Goal: Navigation & Orientation: Find specific page/section

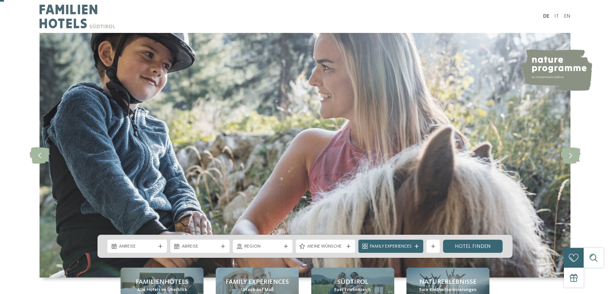
scroll to position [134, 0]
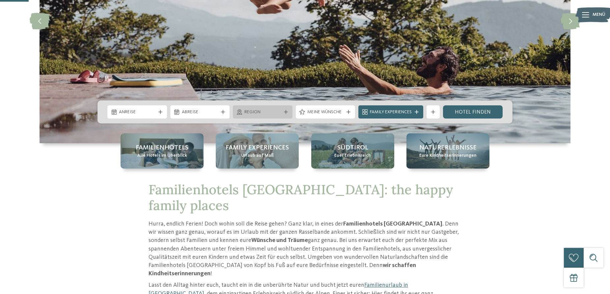
click at [285, 112] on icon at bounding box center [286, 112] width 4 height 4
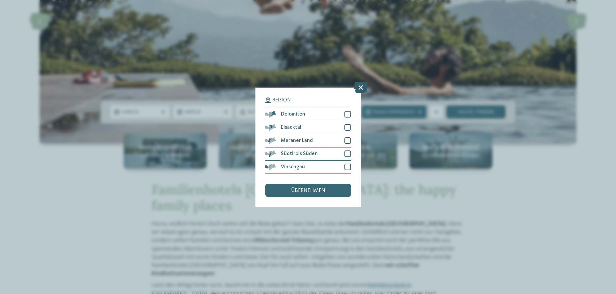
click at [363, 88] on icon at bounding box center [361, 87] width 14 height 12
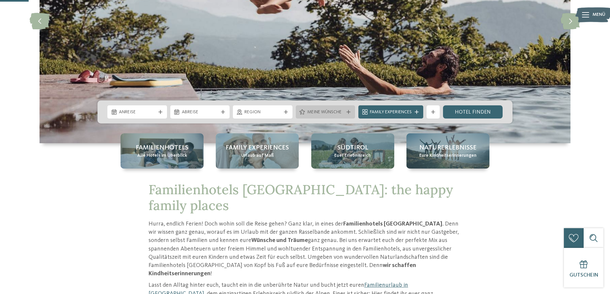
click at [348, 114] on div "Meine Wünsche" at bounding box center [326, 111] width 60 height 13
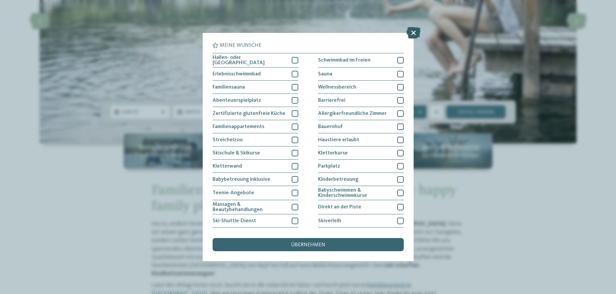
click at [416, 32] on icon at bounding box center [413, 33] width 14 height 12
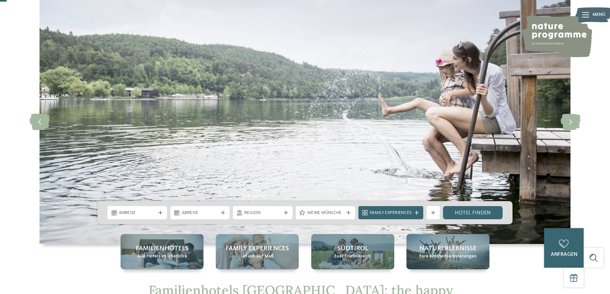
scroll to position [0, 0]
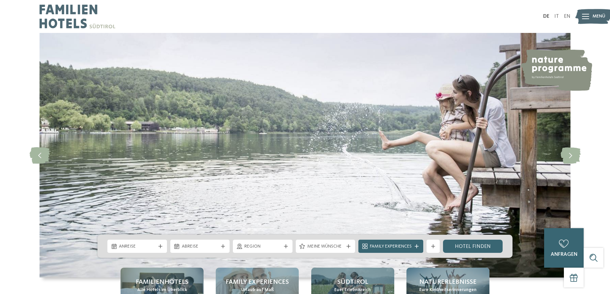
click at [66, 24] on img at bounding box center [78, 16] width 76 height 33
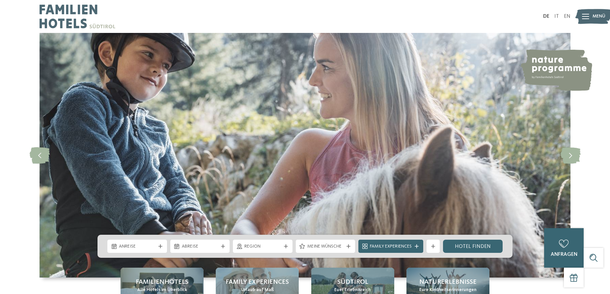
click at [587, 18] on icon at bounding box center [585, 16] width 7 height 5
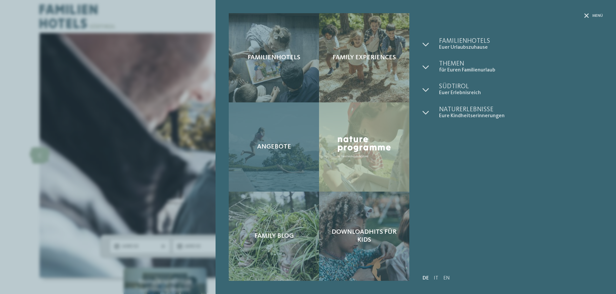
click at [289, 153] on div "Angebote" at bounding box center [274, 147] width 90 height 89
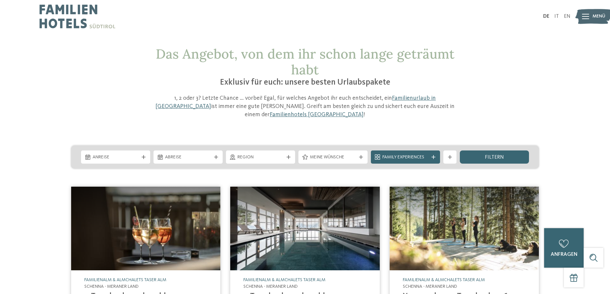
click at [71, 16] on img at bounding box center [78, 16] width 76 height 33
